Goal: Information Seeking & Learning: Learn about a topic

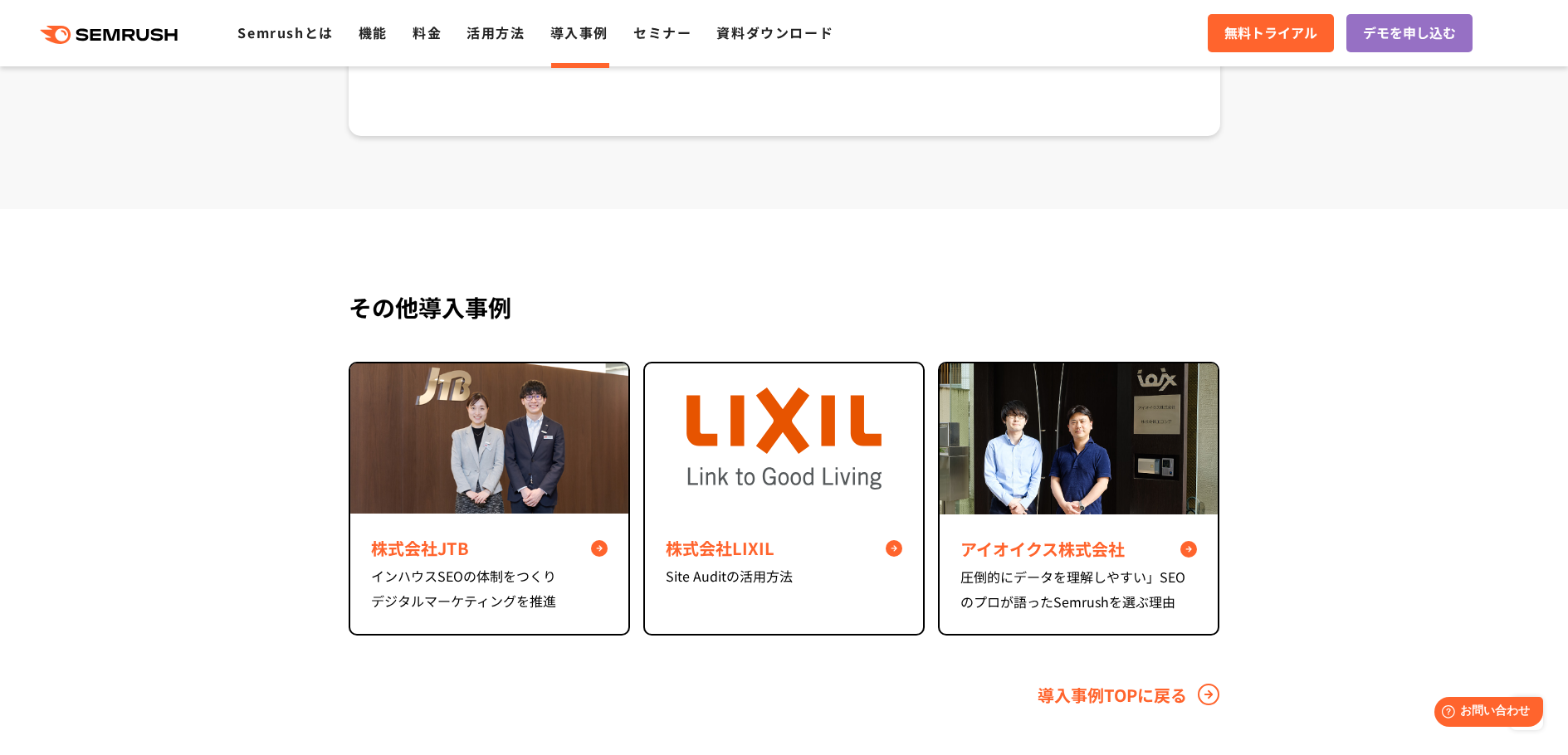
scroll to position [6499, 0]
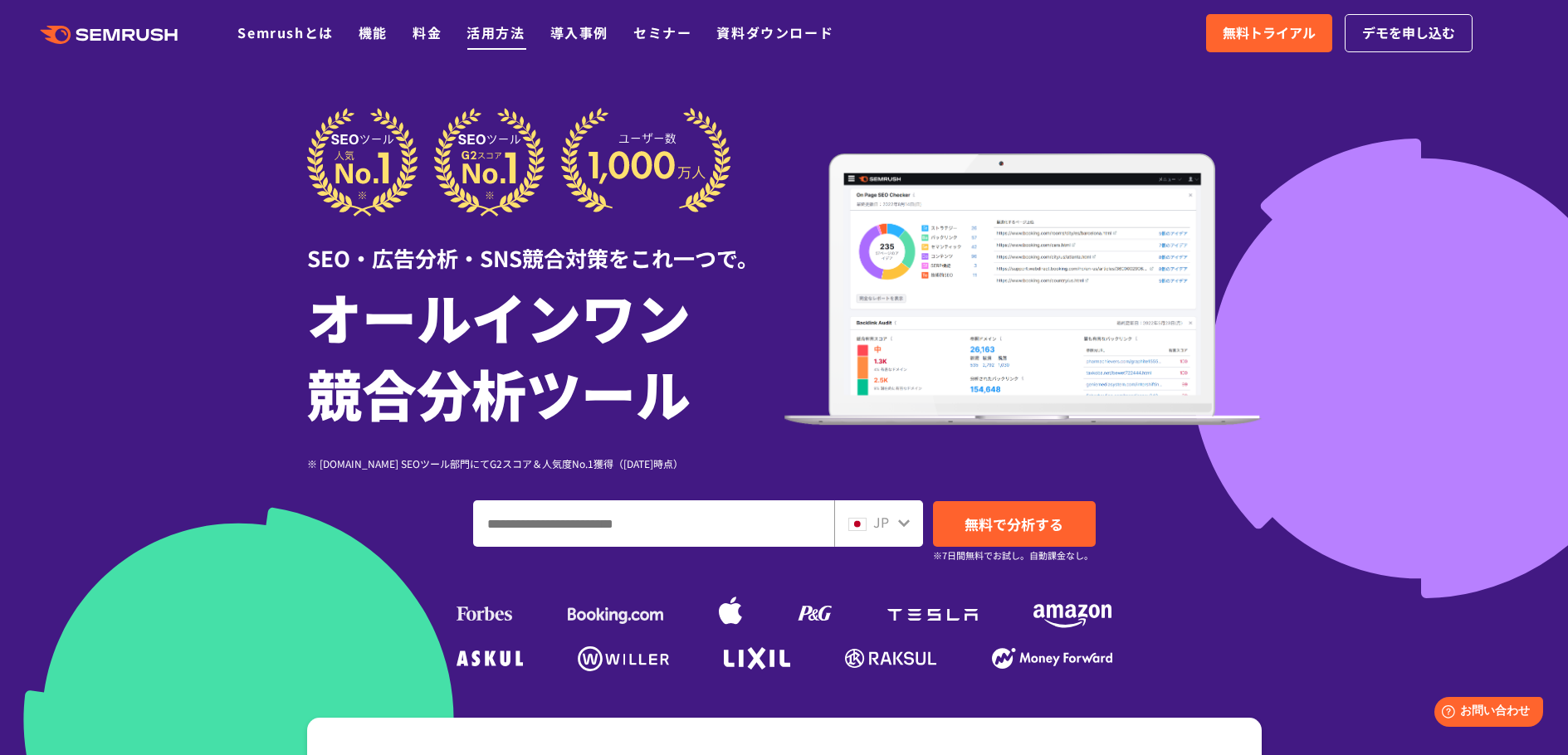
click at [477, 29] on link "活用方法" at bounding box center [495, 32] width 58 height 20
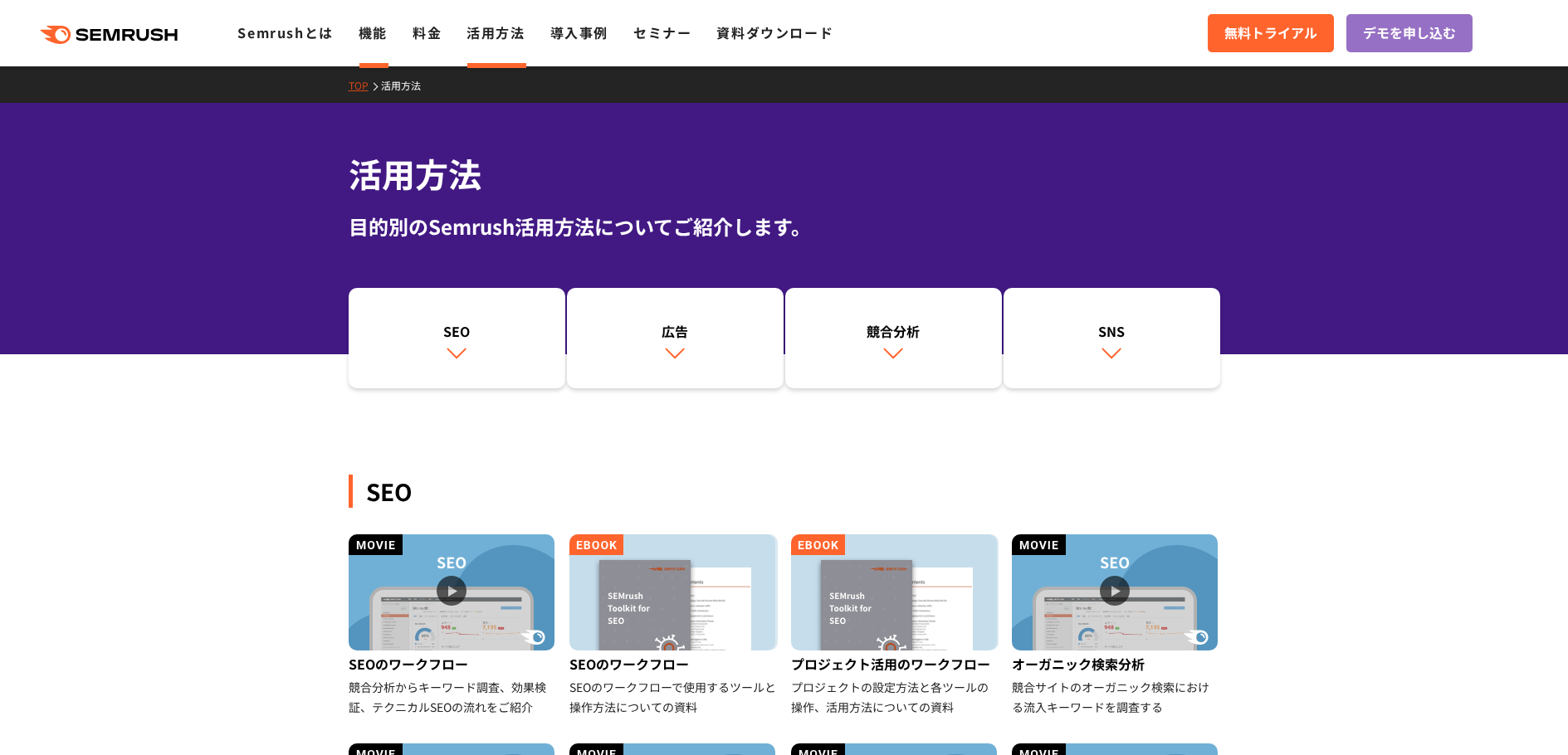
click at [367, 27] on link "機能" at bounding box center [373, 32] width 29 height 20
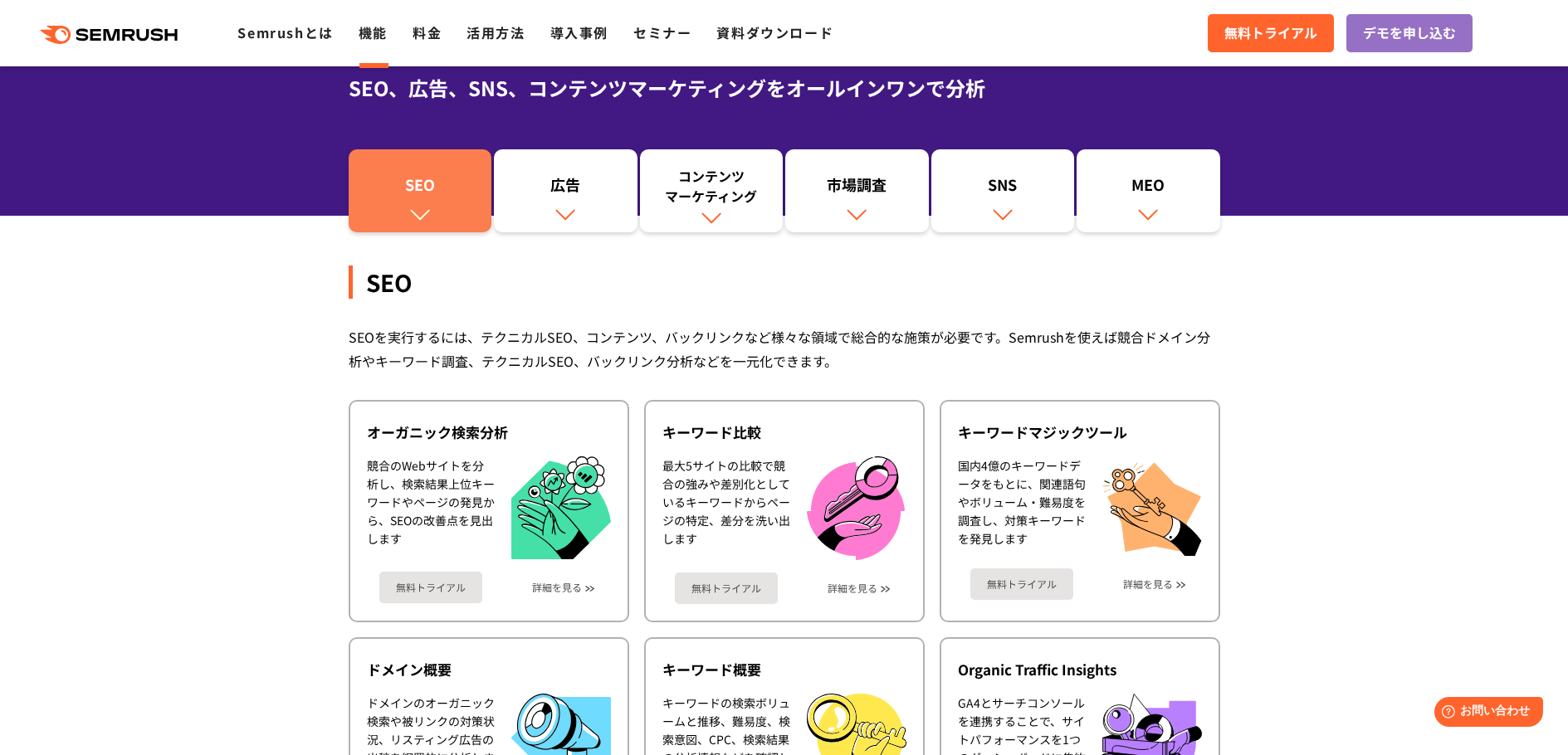
click at [478, 193] on div "SEO" at bounding box center [420, 189] width 127 height 28
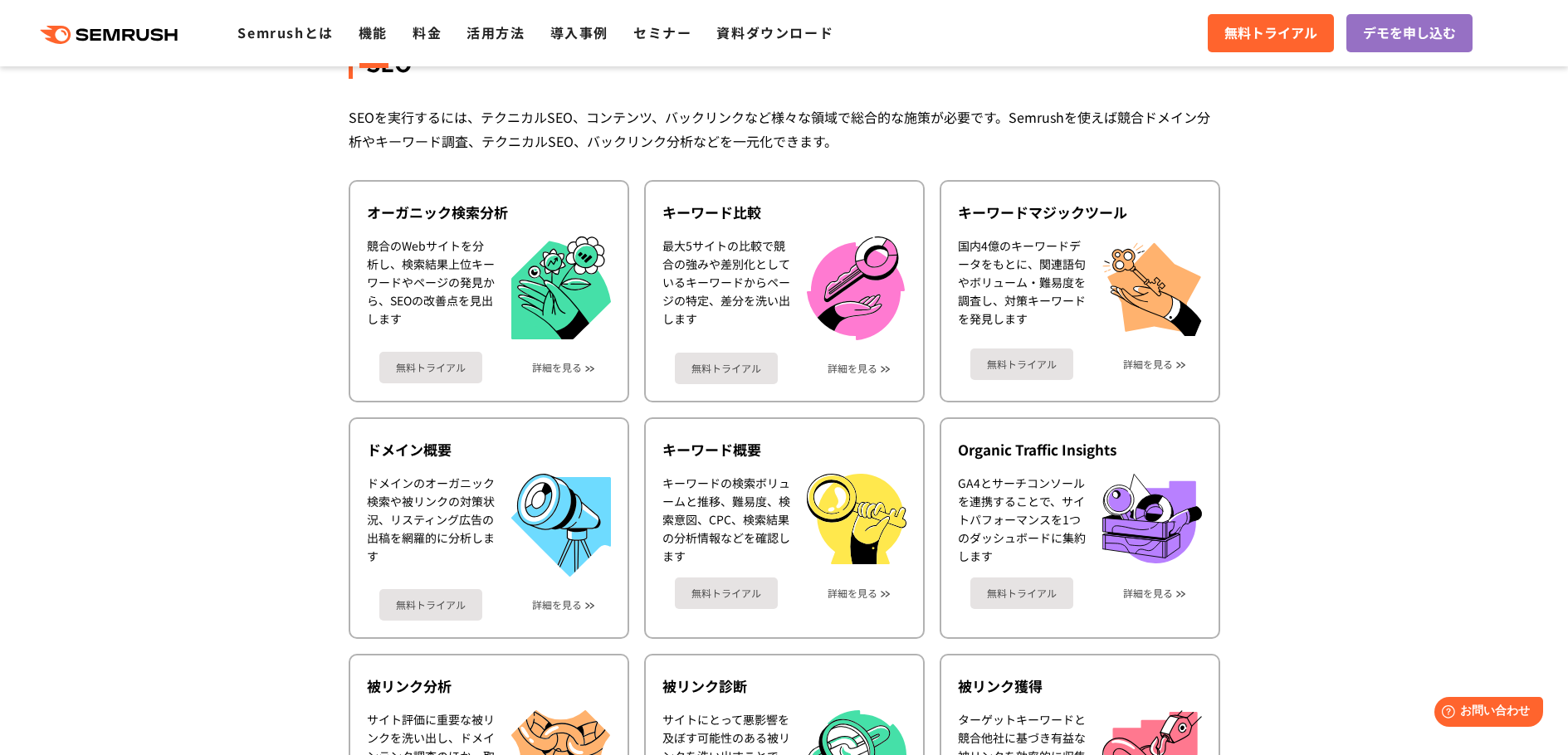
scroll to position [371, 0]
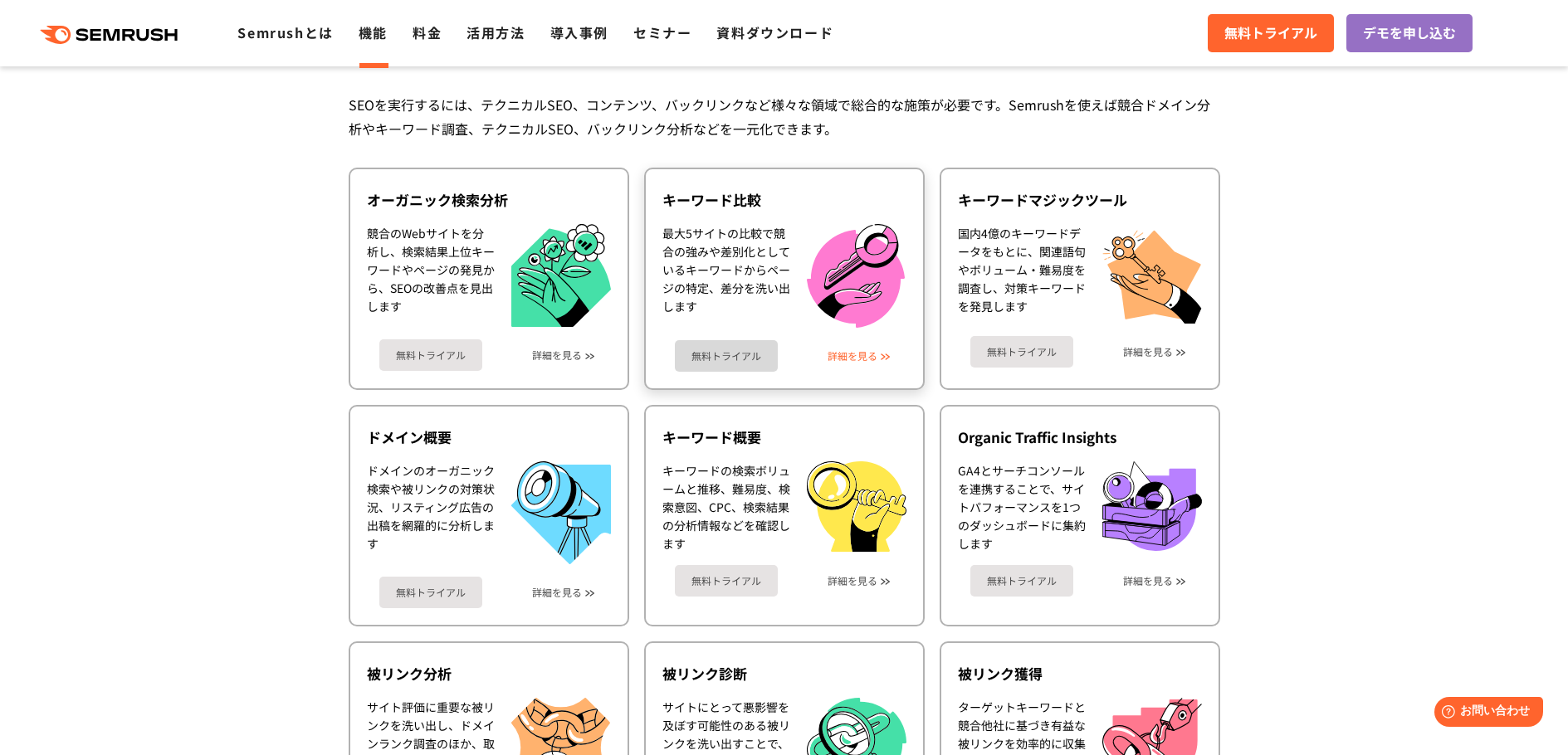
click at [849, 358] on link "詳細を見る" at bounding box center [852, 355] width 50 height 11
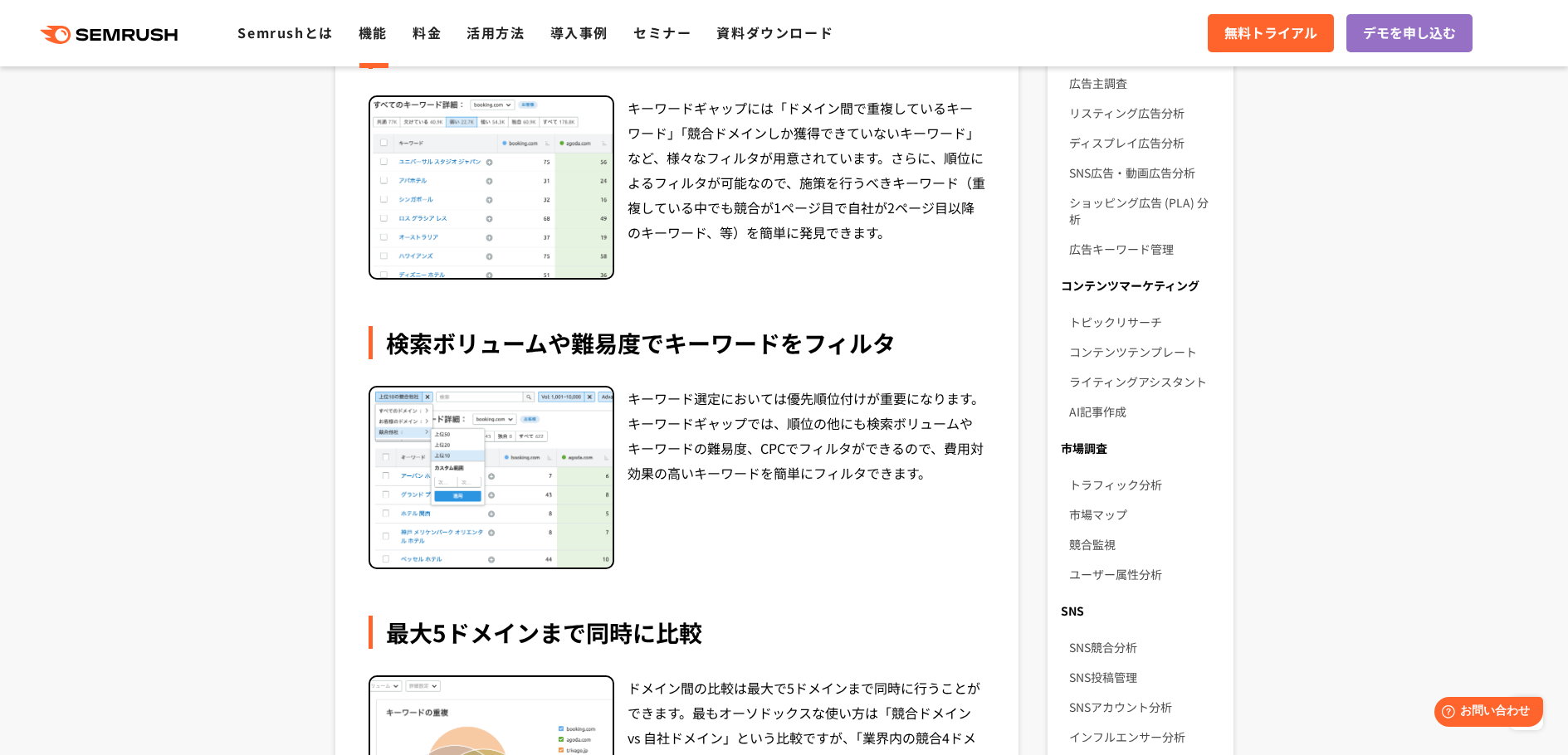
scroll to position [415, 0]
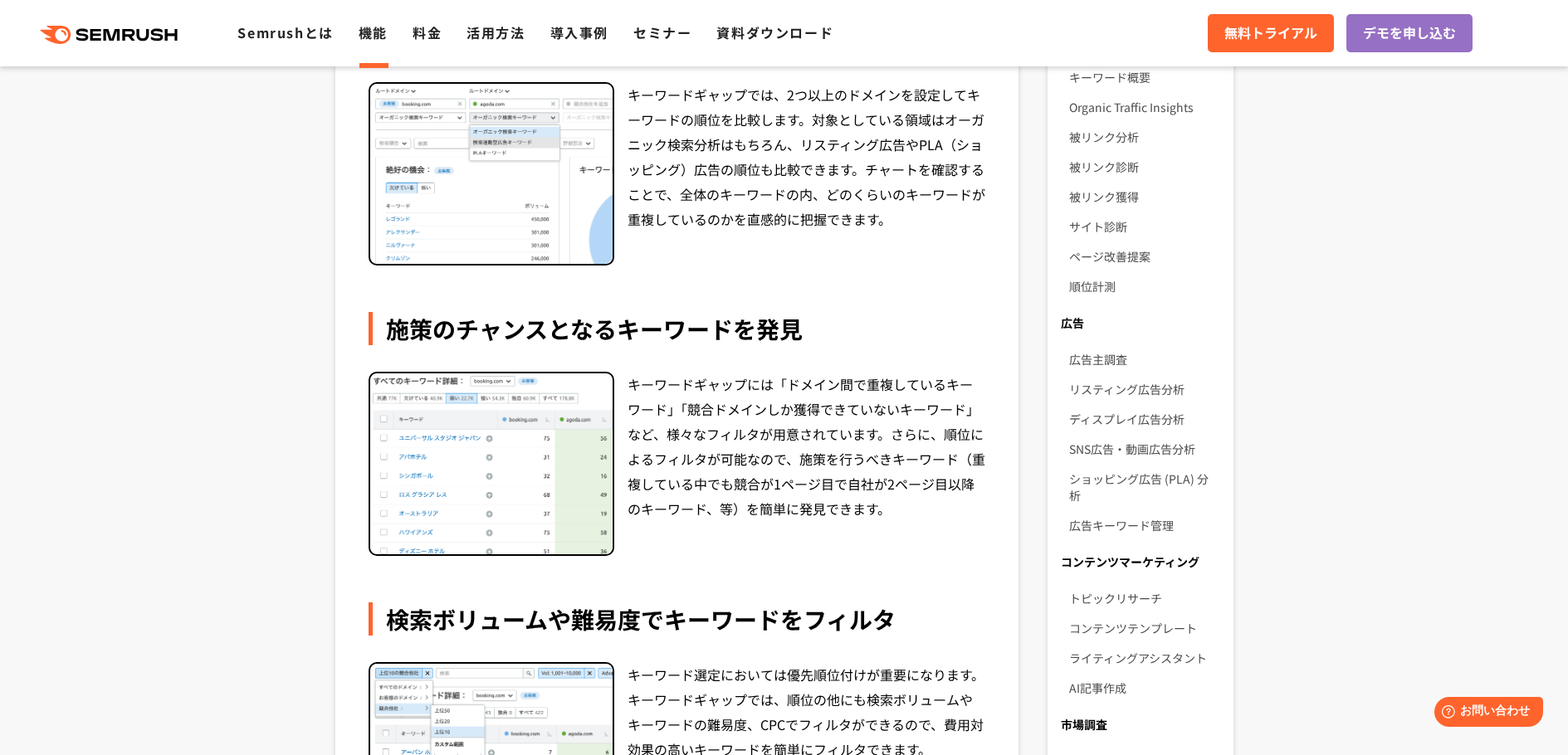
click at [469, 413] on img at bounding box center [492, 463] width 243 height 181
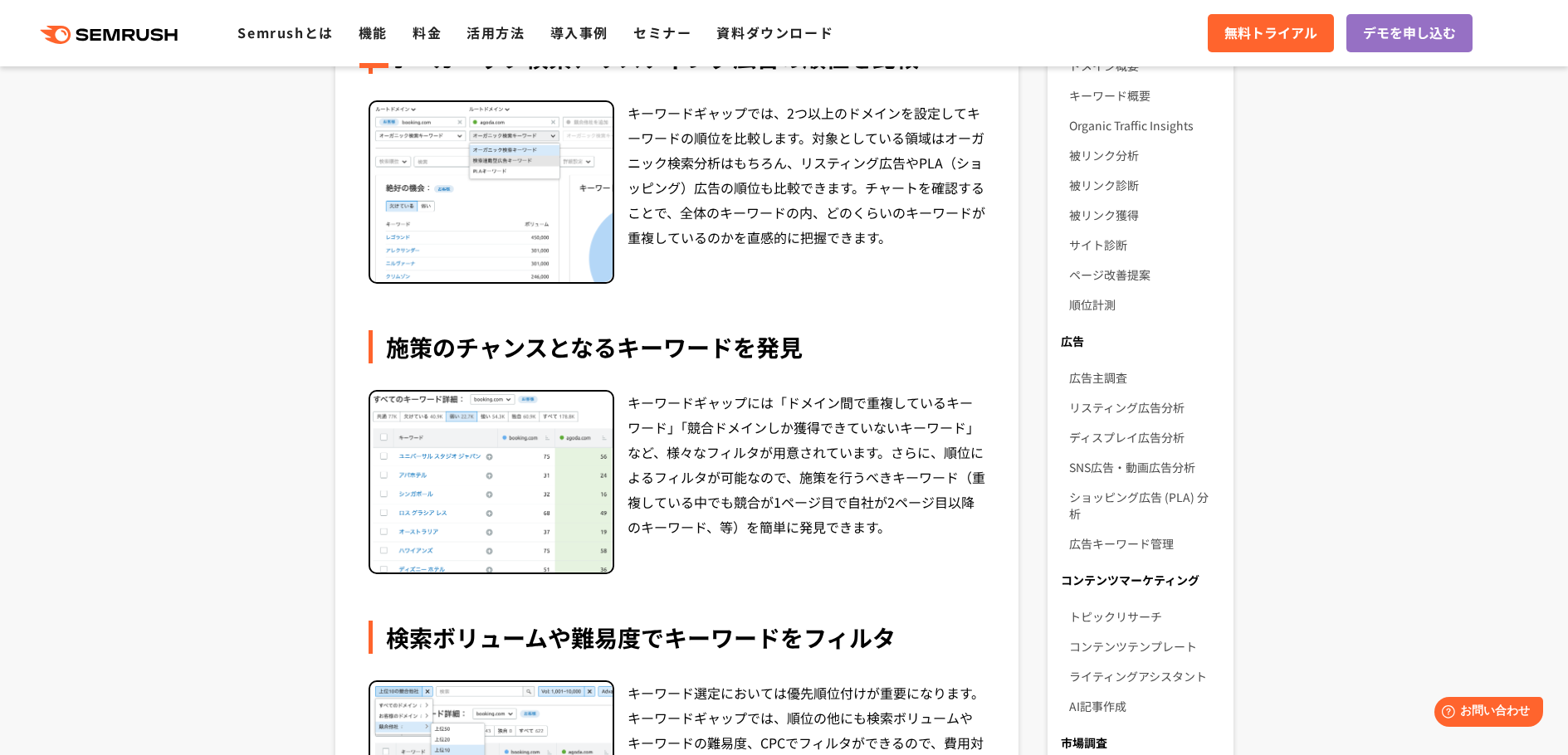
scroll to position [392, 0]
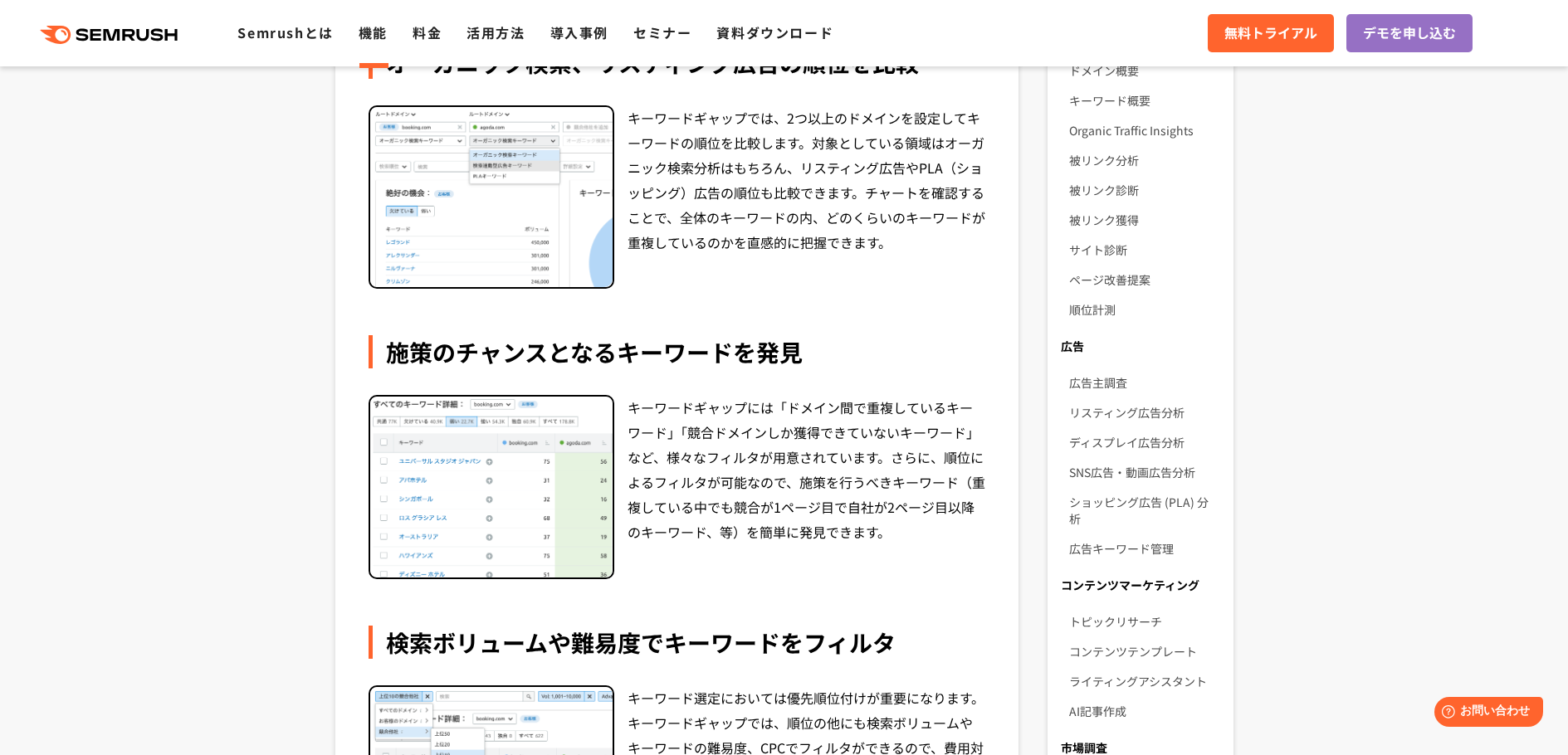
drag, startPoint x: 437, startPoint y: 204, endPoint x: 378, endPoint y: 179, distance: 64.1
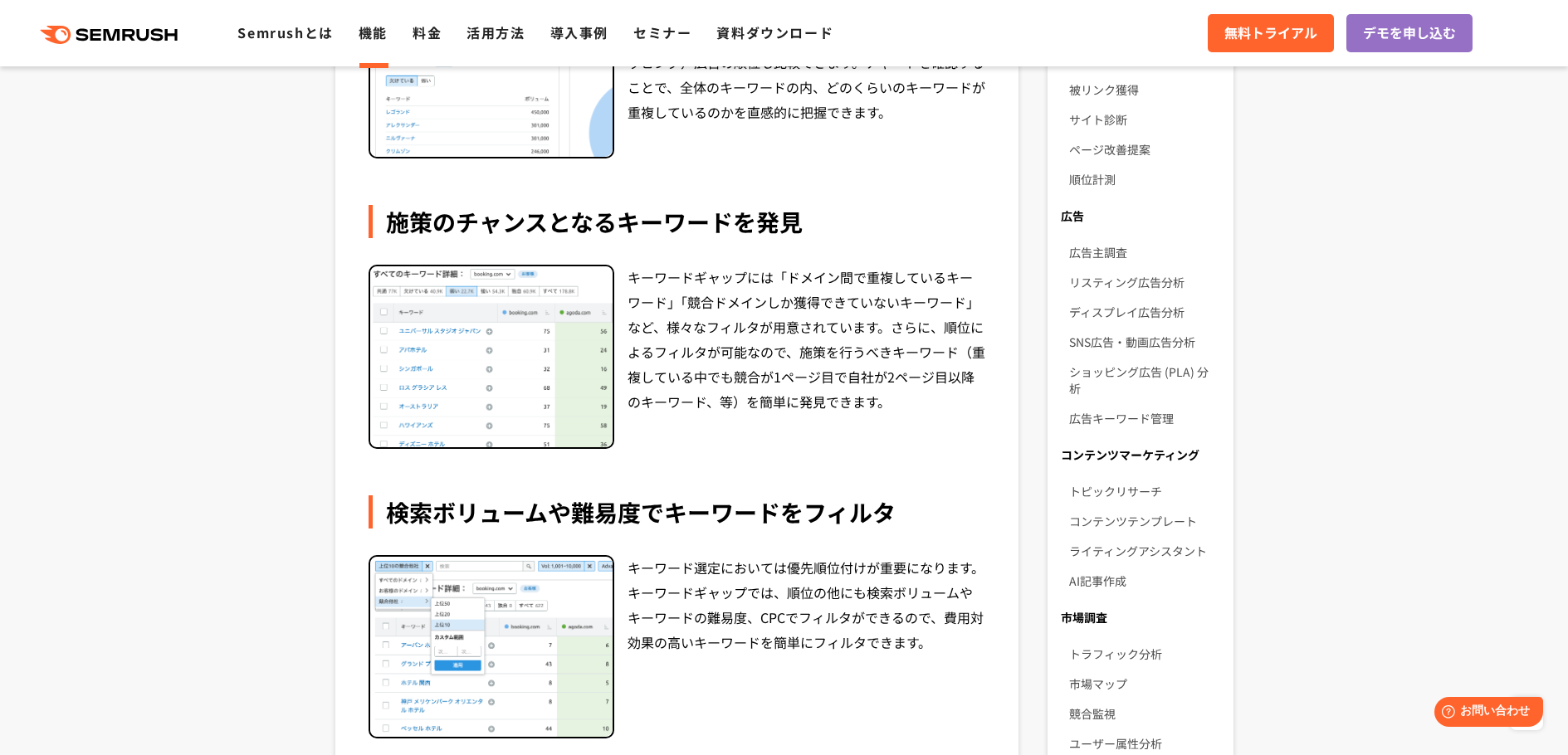
scroll to position [521, 0]
